Goal: Task Accomplishment & Management: Complete application form

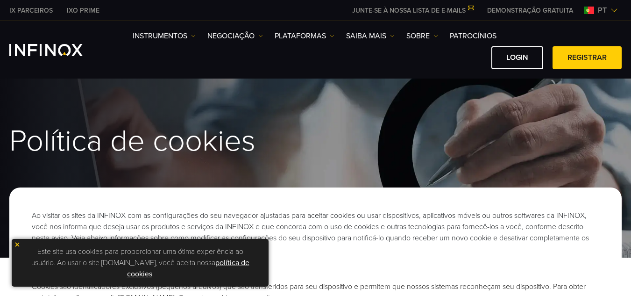
click at [487, 133] on h1 "Política de cookies" at bounding box center [315, 141] width 612 height 32
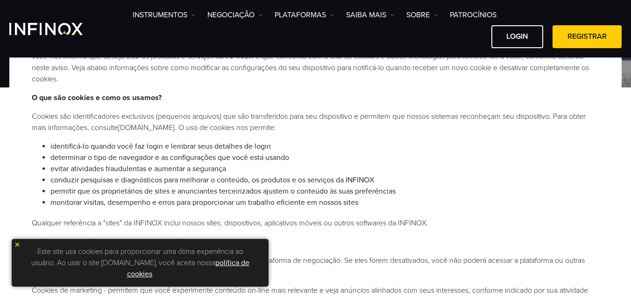
scroll to position [149, 0]
click at [226, 263] on link "política de cookies" at bounding box center [188, 268] width 122 height 21
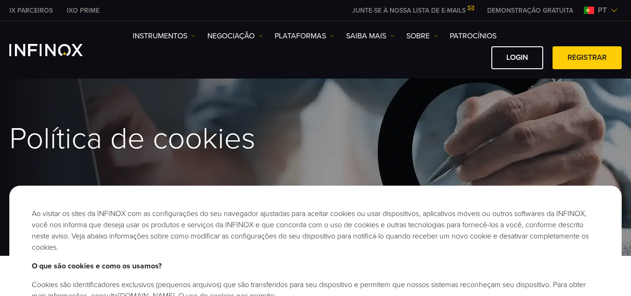
click at [588, 54] on link "Registrar" at bounding box center [586, 57] width 69 height 23
